Goal: Task Accomplishment & Management: Manage account settings

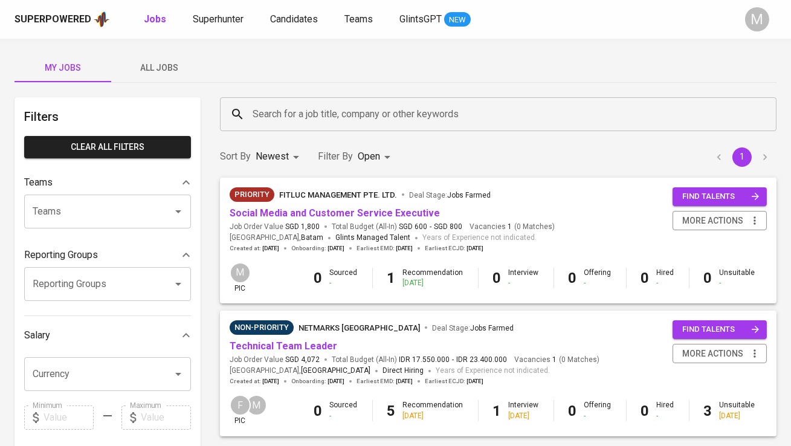
click at [161, 71] on span "All Jobs" at bounding box center [159, 67] width 82 height 15
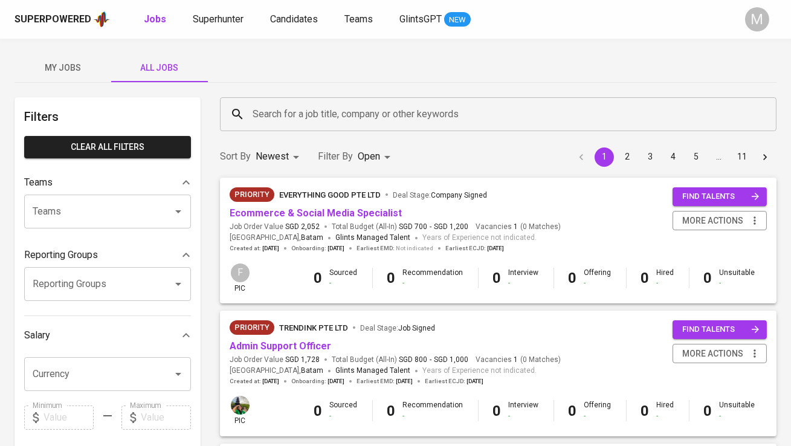
click at [290, 105] on input "Search for a job title, company or other keywords" at bounding box center [500, 114] width 503 height 23
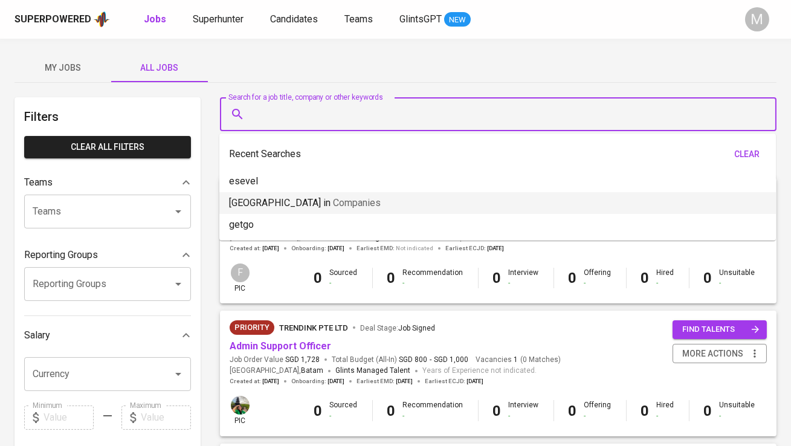
click at [333, 206] on span "Companies" at bounding box center [357, 202] width 48 height 11
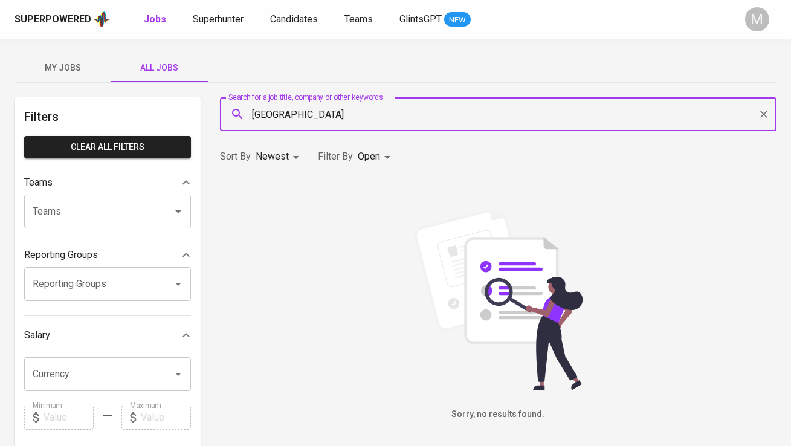
type input "ammana"
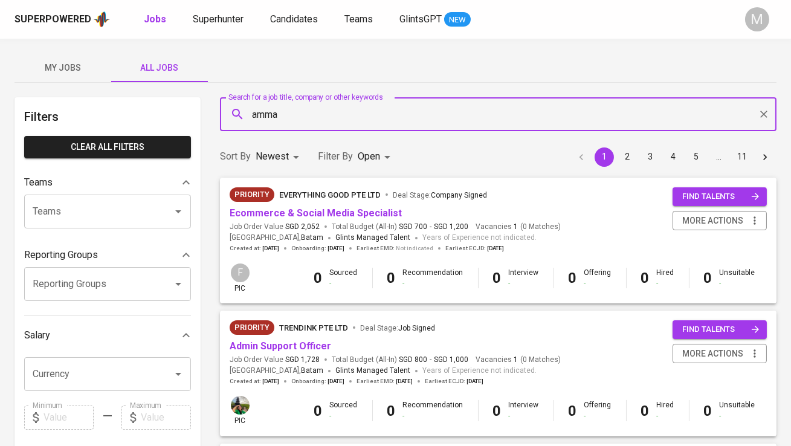
type input "[GEOGRAPHIC_DATA]"
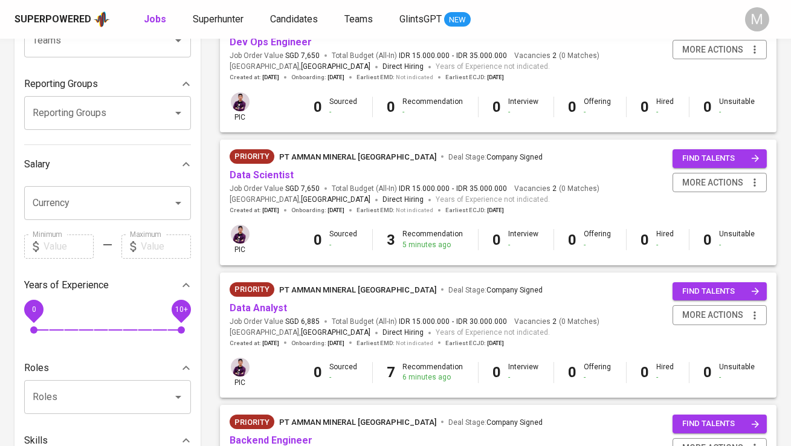
scroll to position [168, 0]
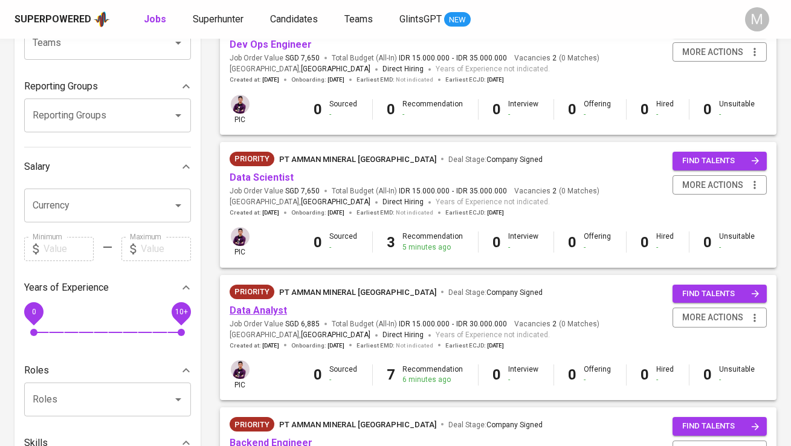
click at [255, 309] on link "Data Analyst" at bounding box center [257, 309] width 57 height 11
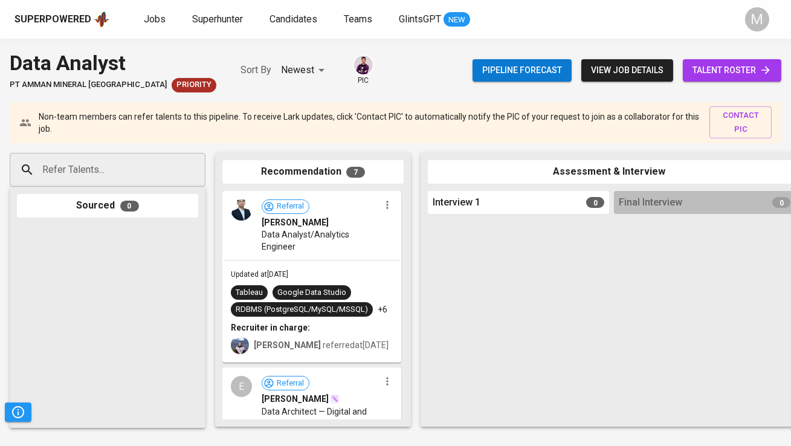
click at [728, 65] on span "talent roster" at bounding box center [731, 70] width 79 height 15
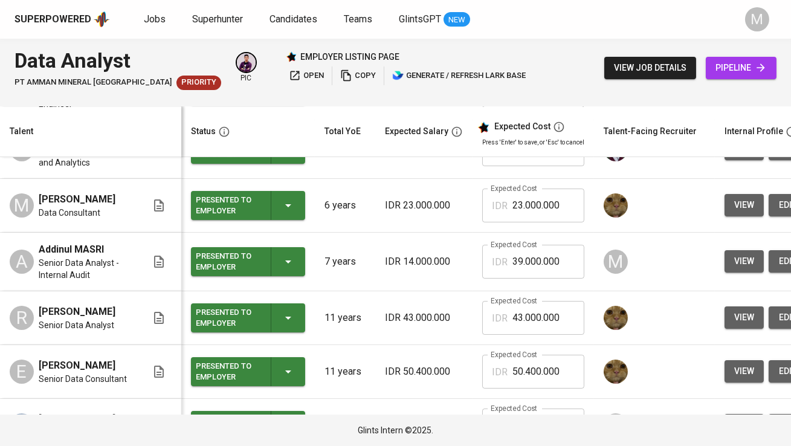
scroll to position [151, 0]
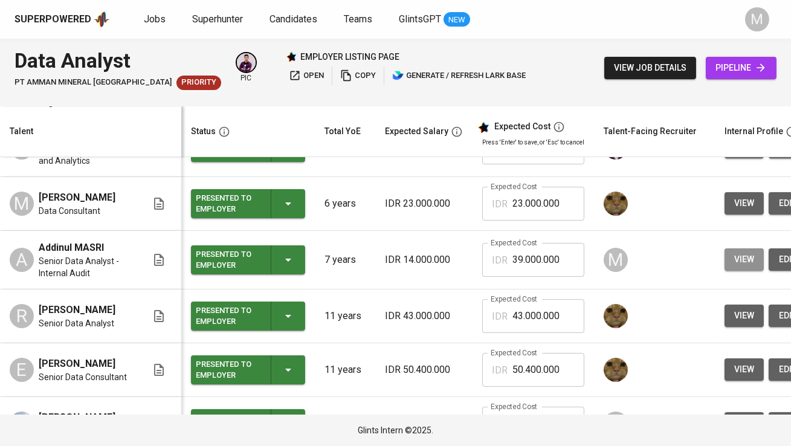
click at [730, 271] on button "view" at bounding box center [743, 259] width 39 height 22
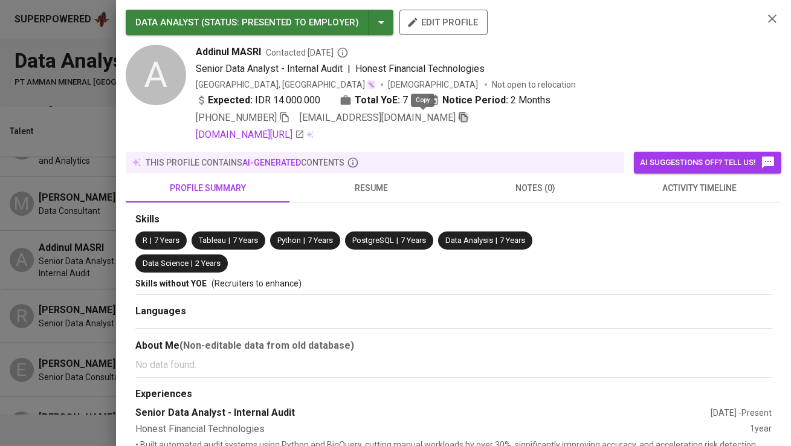
click at [458, 116] on icon "button" at bounding box center [463, 117] width 11 height 11
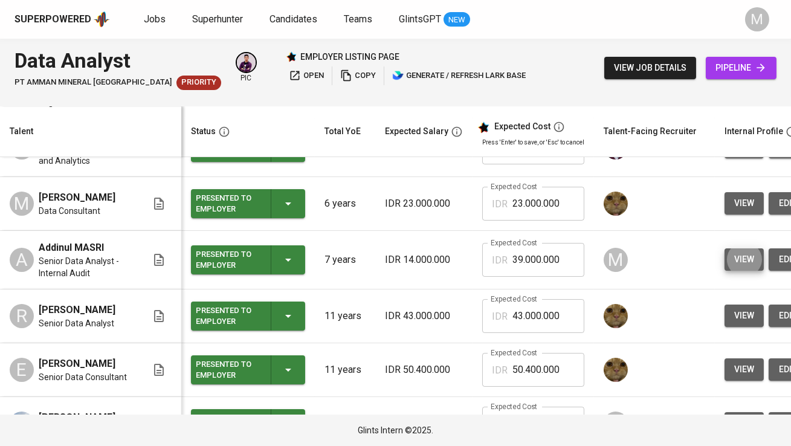
click at [757, 68] on icon at bounding box center [760, 68] width 8 height 8
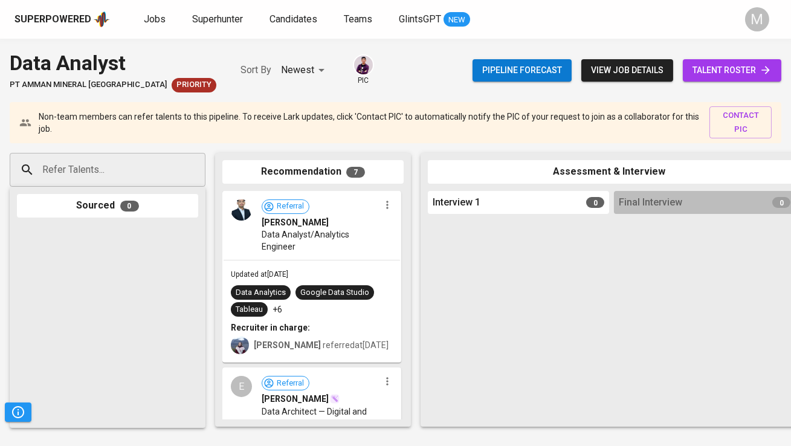
click at [152, 169] on input "Refer Talents..." at bounding box center [102, 169] width 127 height 23
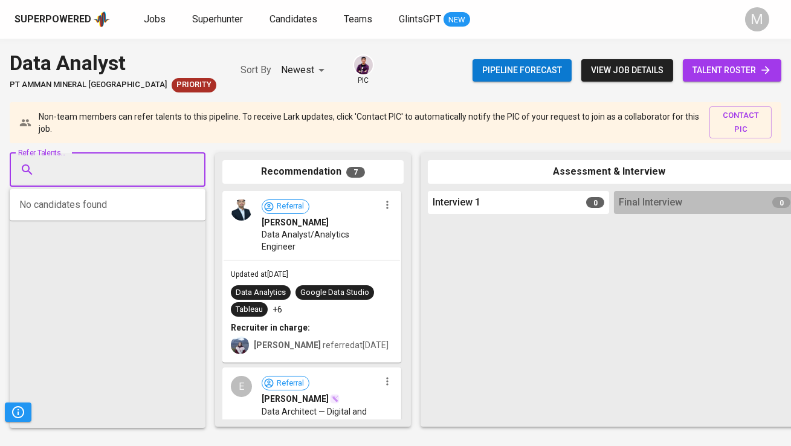
paste input "[EMAIL_ADDRESS][DOMAIN_NAME]"
type input "[EMAIL_ADDRESS][DOMAIN_NAME]"
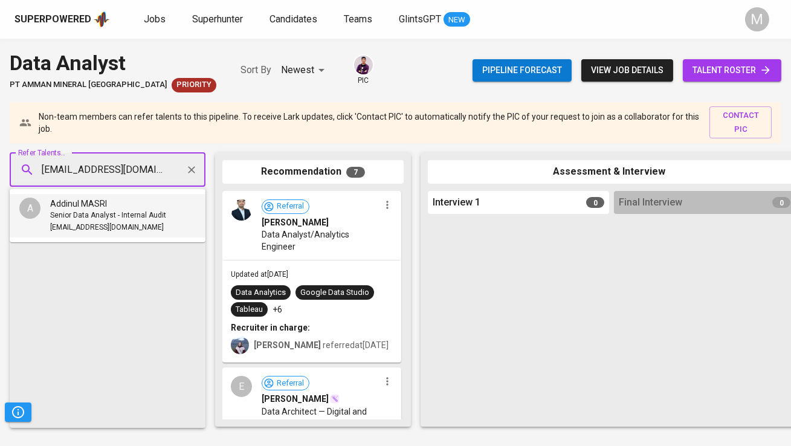
click at [149, 204] on div "Addinul MASRI" at bounding box center [108, 203] width 116 height 12
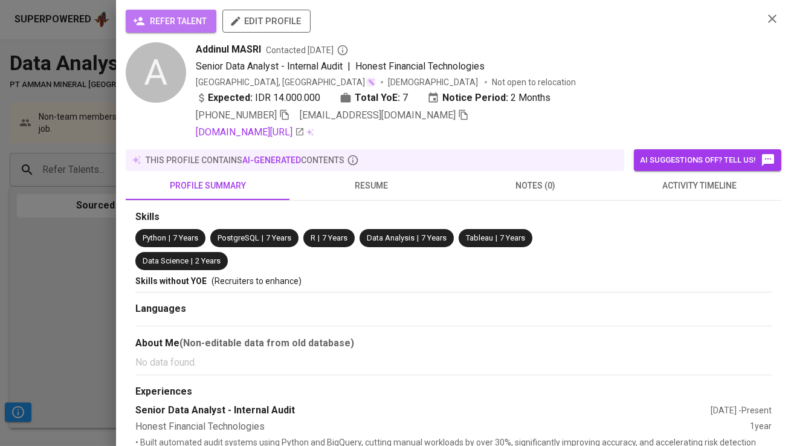
click at [182, 25] on span "refer talent" at bounding box center [170, 21] width 71 height 15
